Goal: Task Accomplishment & Management: Manage account settings

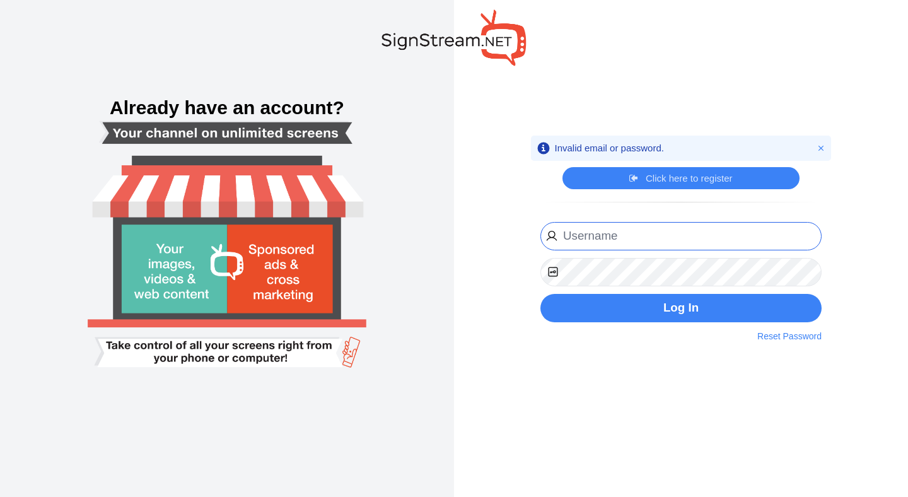
click at [641, 238] on input "email" at bounding box center [680, 236] width 281 height 28
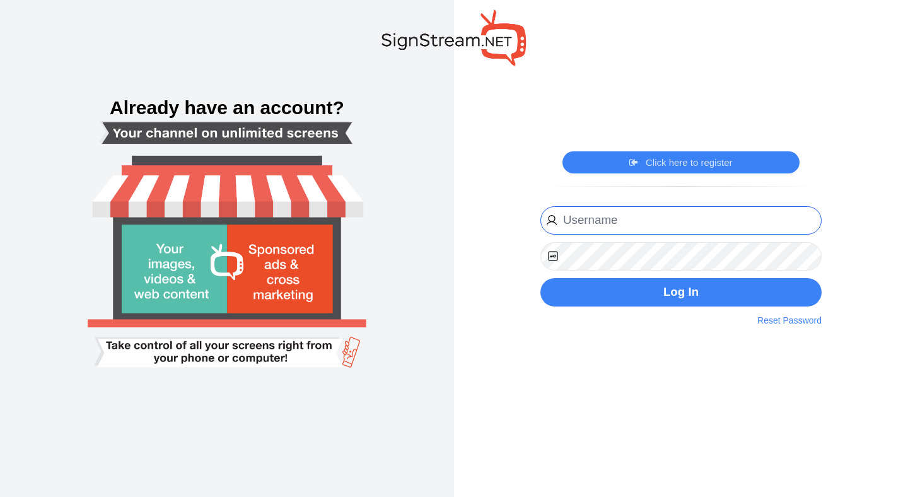
type input "fayzan@cybernest.com"
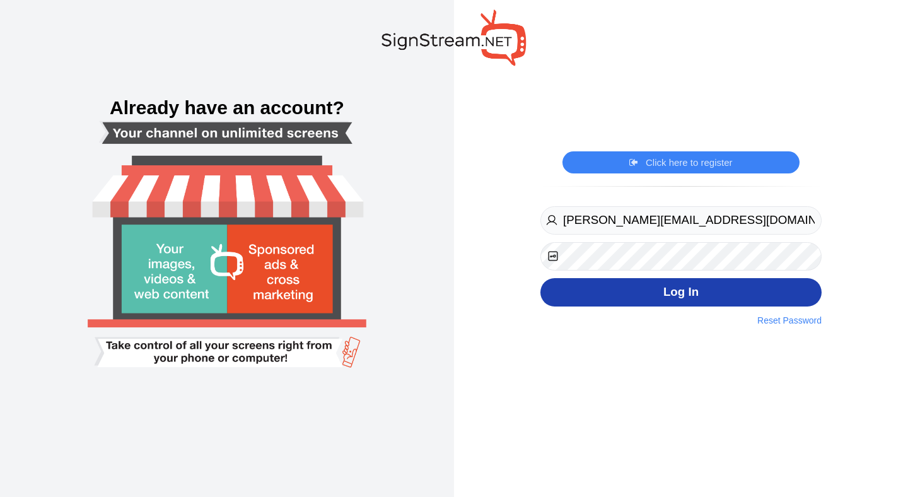
click at [642, 302] on button "Log In" at bounding box center [680, 292] width 281 height 28
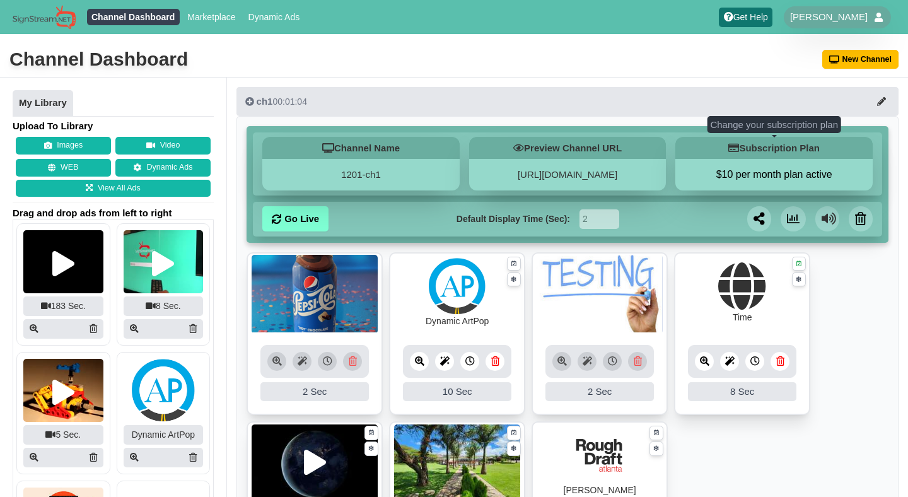
click at [740, 178] on button "$10 per month plan active" at bounding box center [773, 174] width 197 height 13
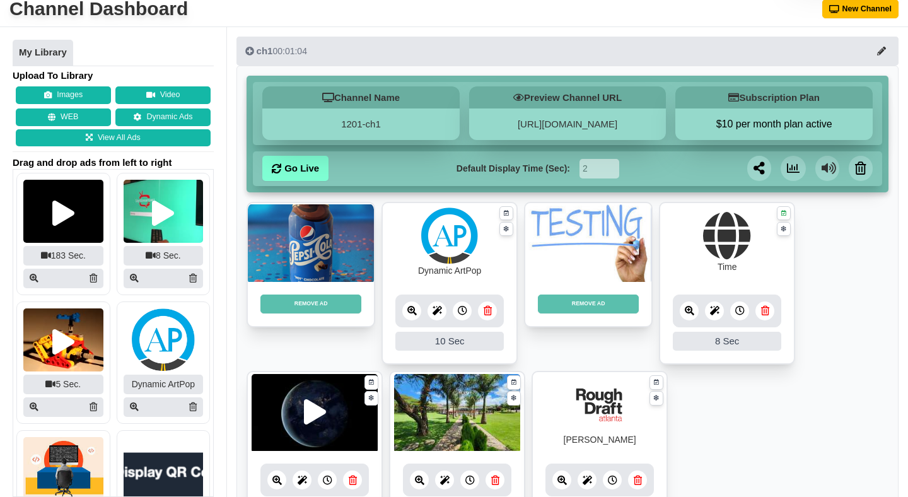
scroll to position [58, 0]
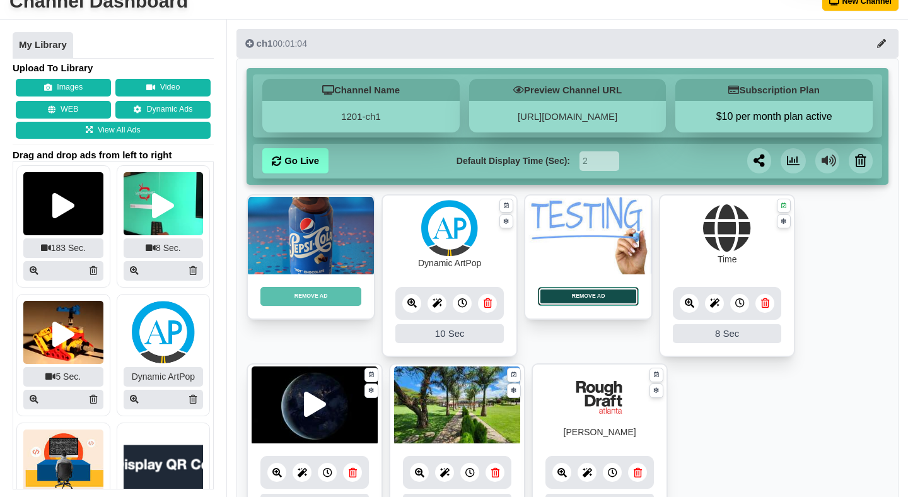
click at [589, 298] on button "REMOVE AD" at bounding box center [588, 296] width 101 height 19
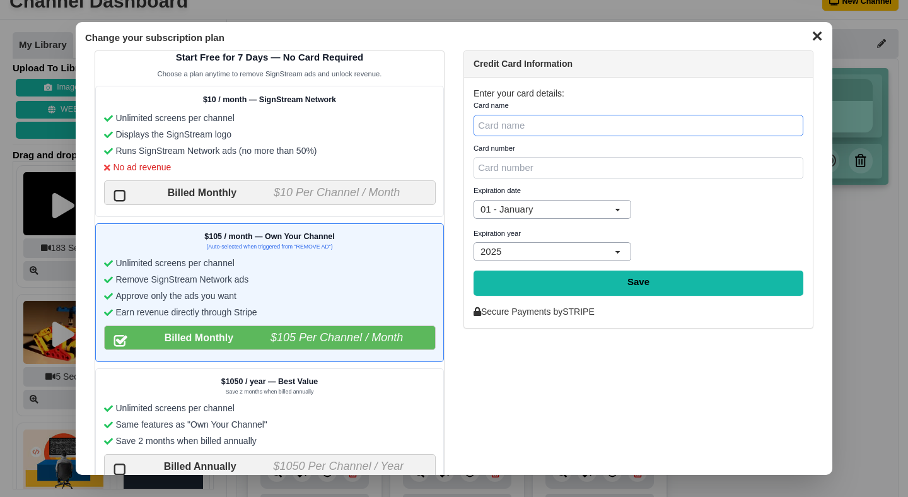
scroll to position [61, 0]
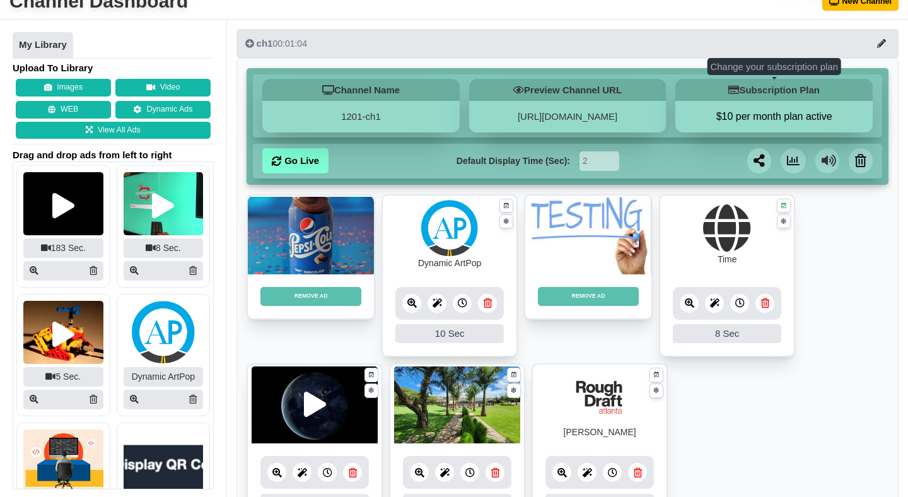
click at [769, 113] on button "$10 per month plan active" at bounding box center [773, 116] width 197 height 13
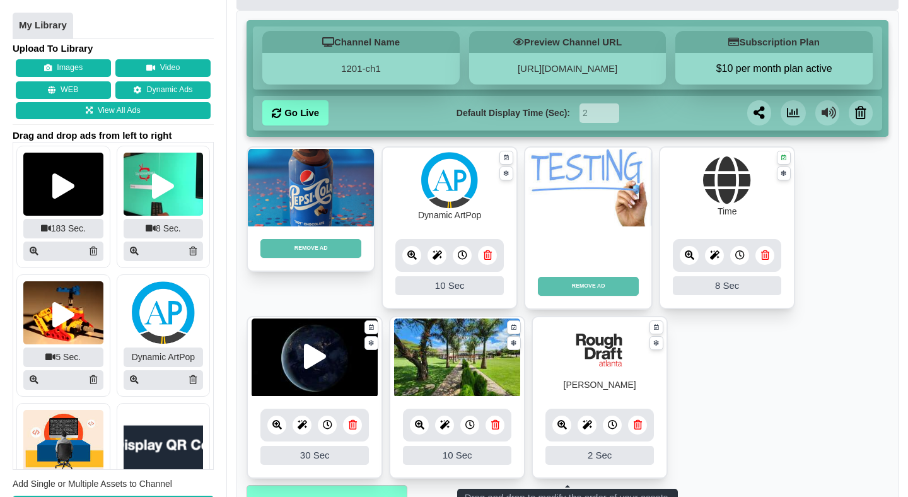
scroll to position [102, 0]
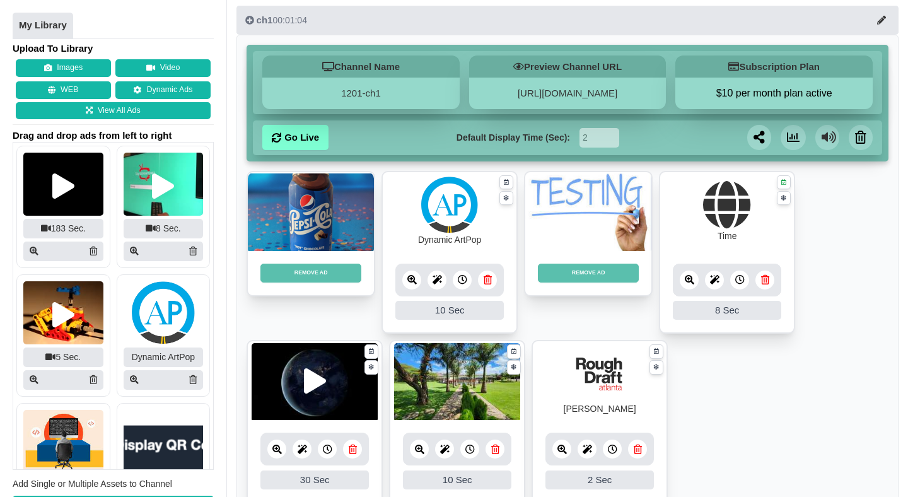
scroll to position [83, 0]
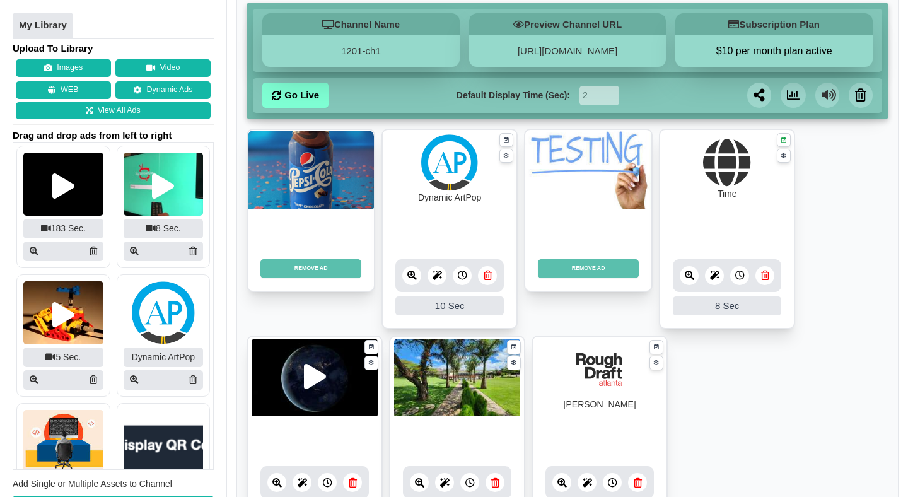
scroll to position [131, 0]
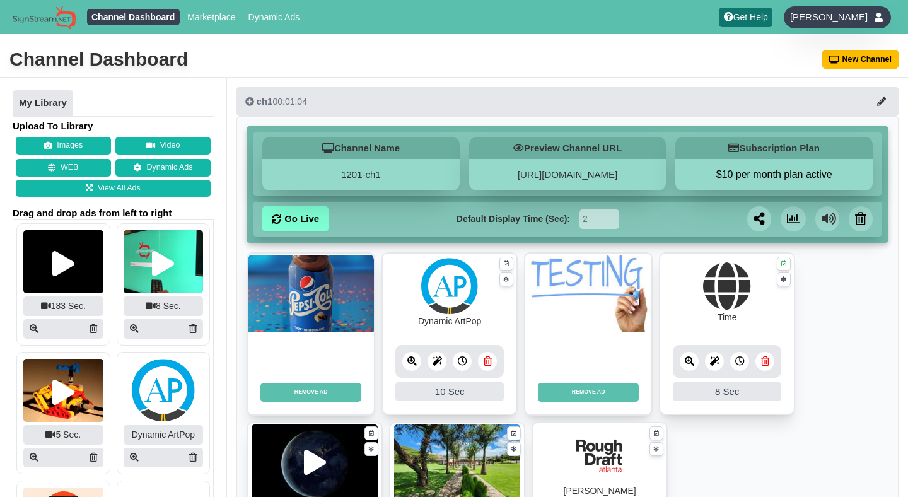
click at [859, 16] on span "[PERSON_NAME]" at bounding box center [829, 17] width 78 height 13
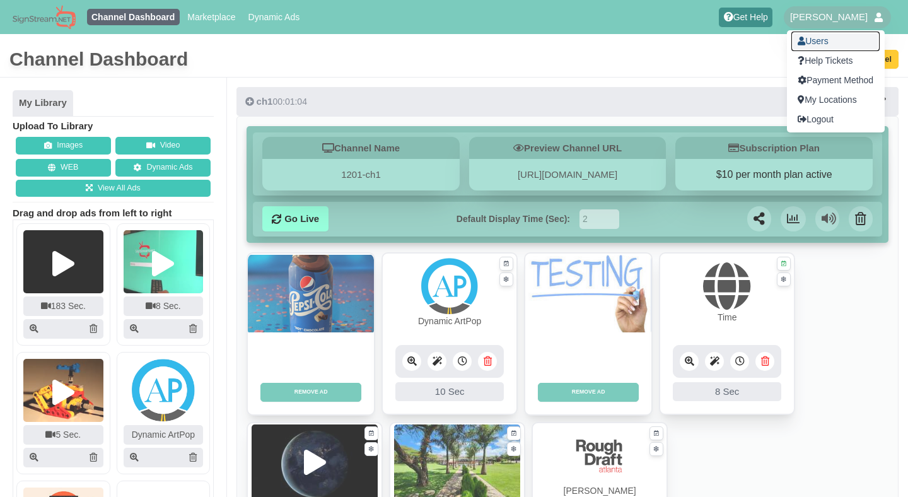
click at [828, 39] on link "Users" at bounding box center [835, 42] width 88 height 20
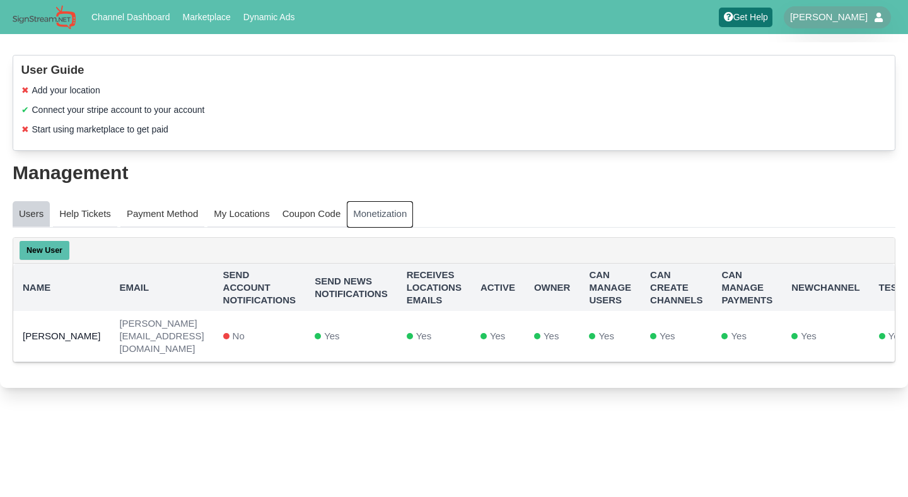
click at [385, 218] on link "Monetization" at bounding box center [380, 214] width 66 height 26
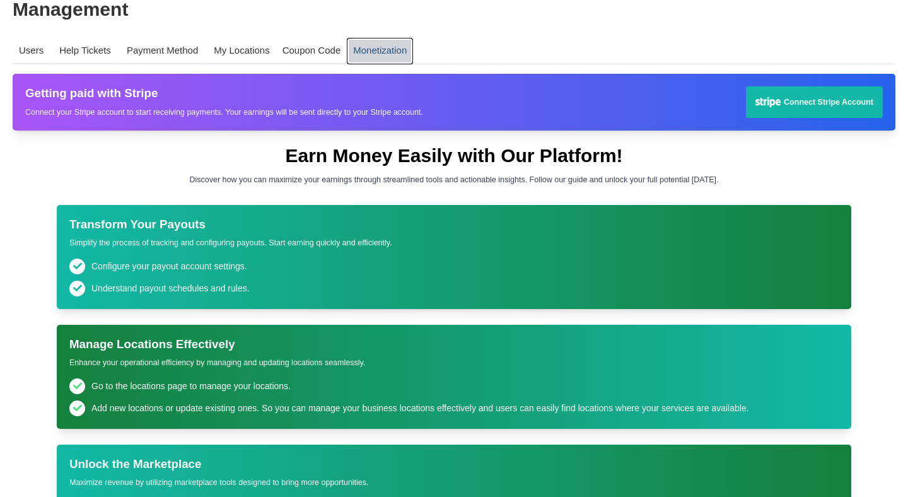
scroll to position [212, 0]
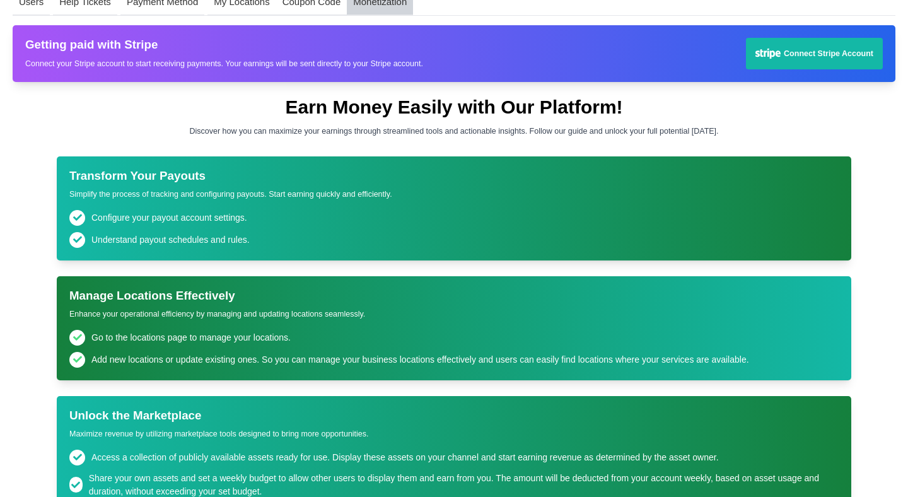
click at [129, 171] on h2 "Transform Your Payouts" at bounding box center [453, 176] width 769 height 15
click at [112, 175] on h2 "Transform Your Payouts" at bounding box center [453, 176] width 769 height 15
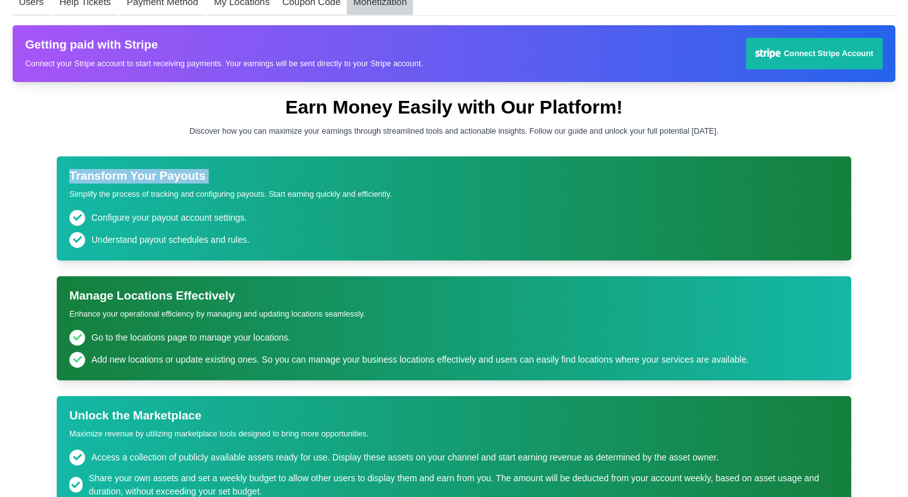
click at [112, 175] on h2 "Transform Your Payouts" at bounding box center [453, 176] width 769 height 15
copy div "Transform Your Payouts"
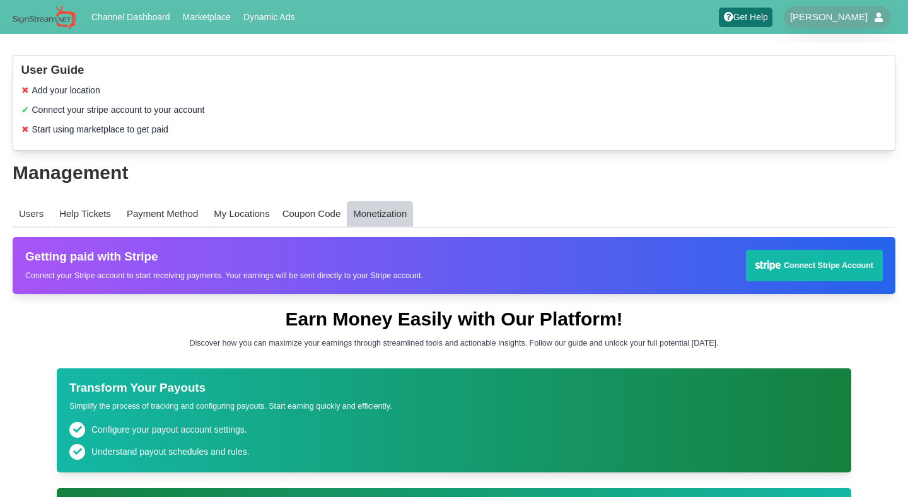
scroll to position [205, 0]
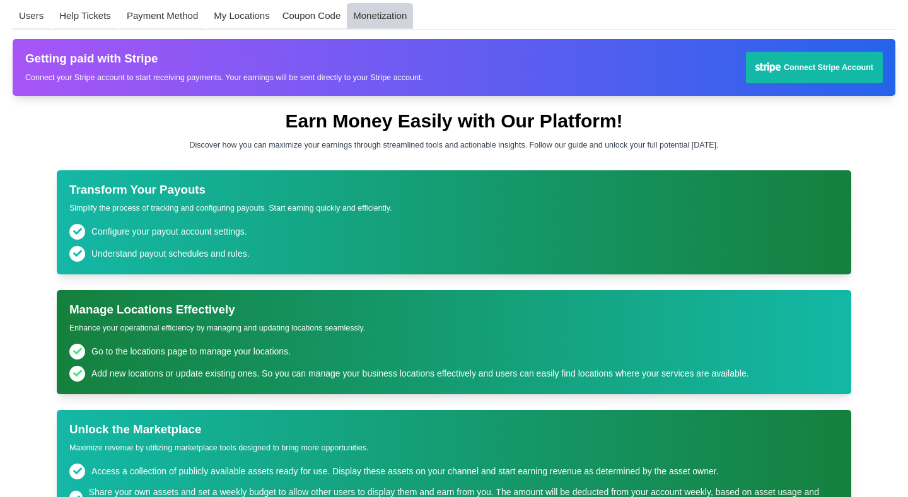
click at [336, 127] on h1 "Earn Money Easily with Our Platform!" at bounding box center [454, 121] width 794 height 19
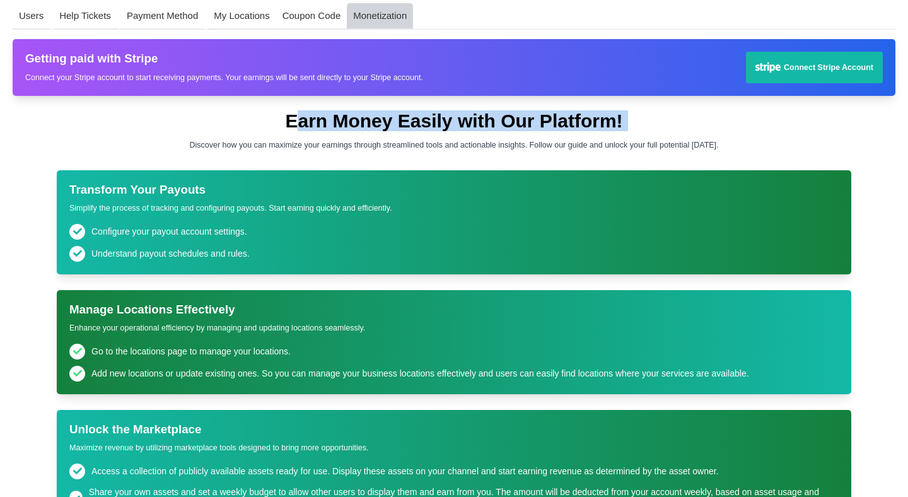
click at [336, 127] on h1 "Earn Money Easily with Our Platform!" at bounding box center [454, 121] width 794 height 19
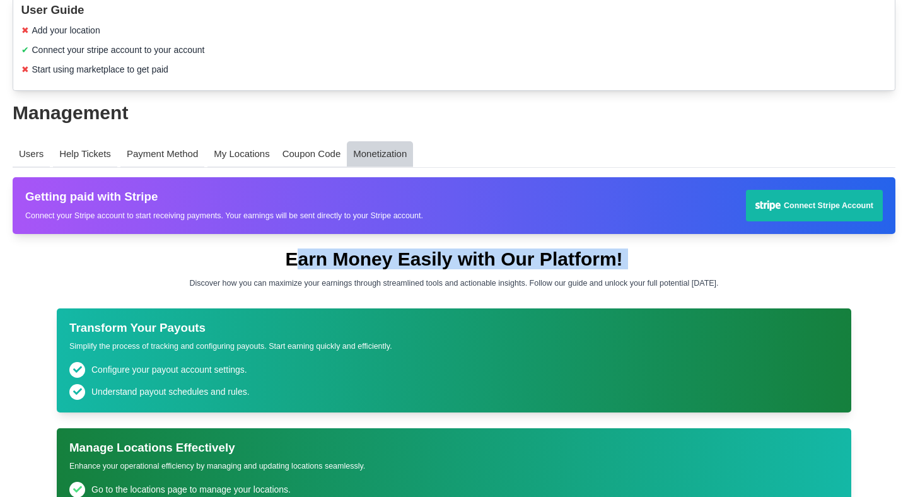
scroll to position [0, 0]
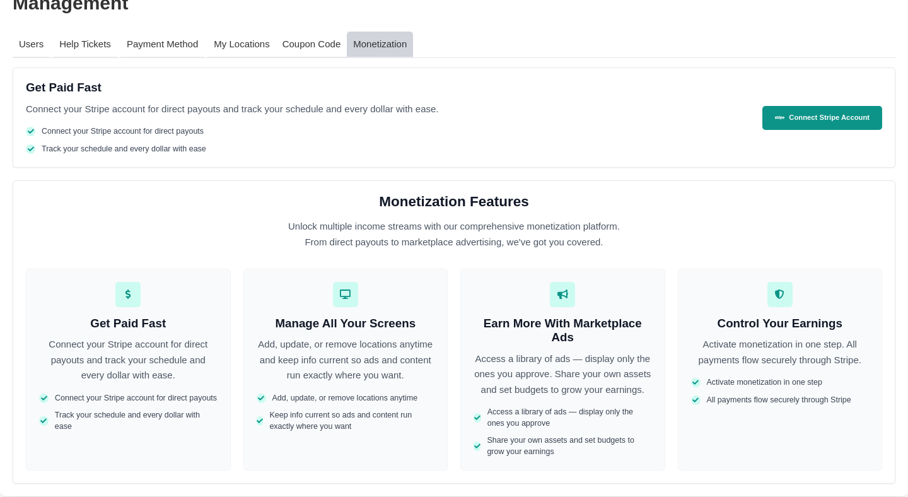
scroll to position [185, 0]
